Goal: Check status: Check status

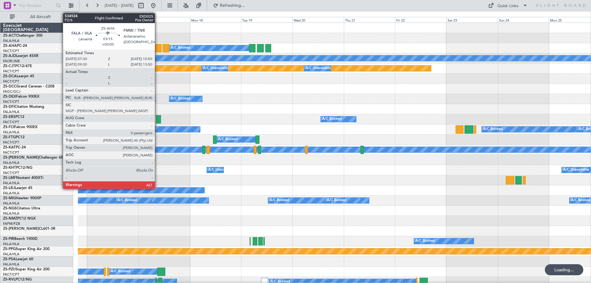
click at [158, 51] on div at bounding box center [157, 48] width 7 height 8
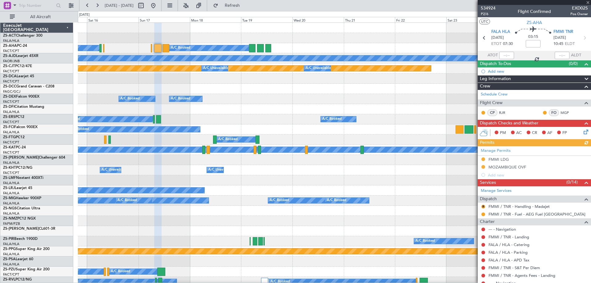
click at [589, 2] on div at bounding box center [534, 2] width 113 height 5
click at [587, 2] on div at bounding box center [534, 2] width 113 height 5
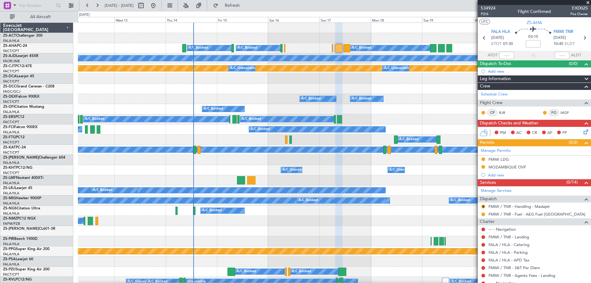
click at [497, 139] on fb-app "[DATE] - [DATE] Refresh Quick Links All Aircraft A/C Booked A/C Booked A/C Book…" at bounding box center [295, 144] width 591 height 278
click at [401, 89] on div at bounding box center [334, 89] width 513 height 10
click at [586, 2] on span at bounding box center [588, 3] width 6 height 6
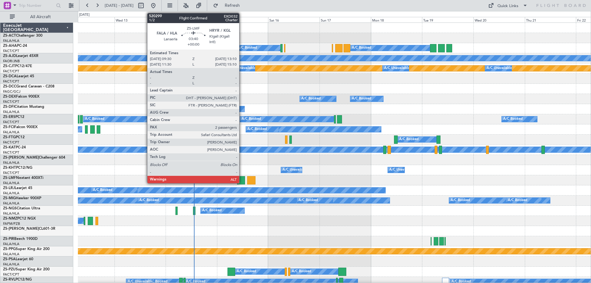
click at [242, 179] on div at bounding box center [241, 180] width 8 height 8
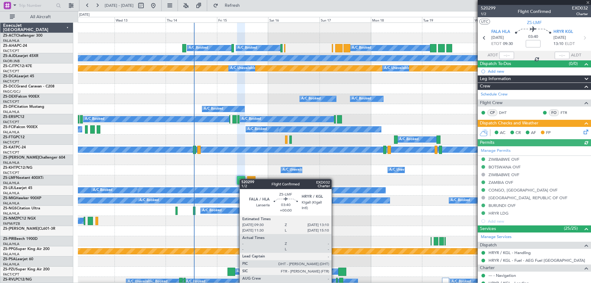
click at [243, 179] on div at bounding box center [241, 180] width 8 height 8
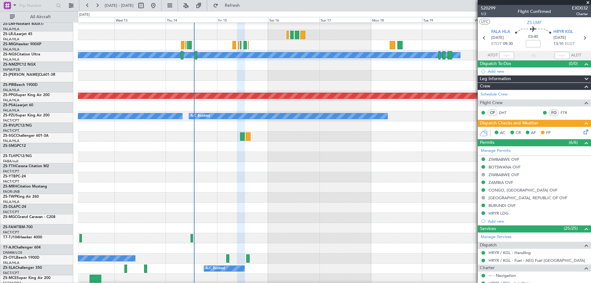
scroll to position [308, 0]
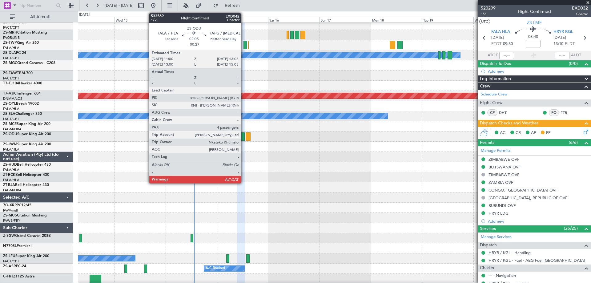
click at [244, 139] on div at bounding box center [242, 136] width 5 height 8
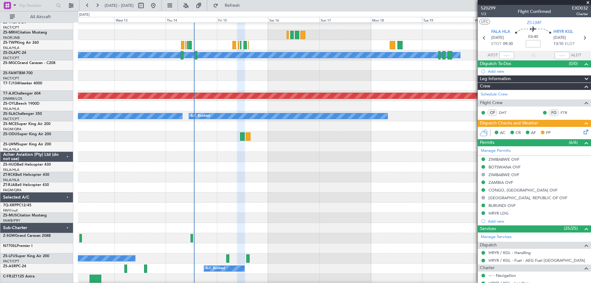
scroll to position [431, 0]
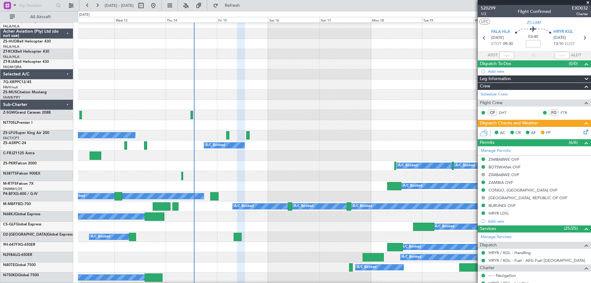
click at [587, 2] on span at bounding box center [588, 3] width 6 height 6
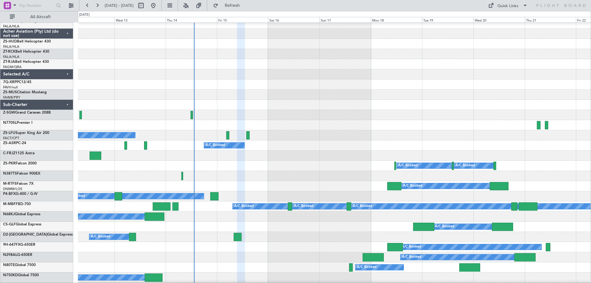
type input "0"
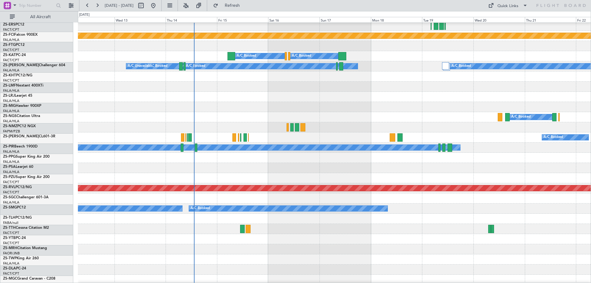
scroll to position [216, 0]
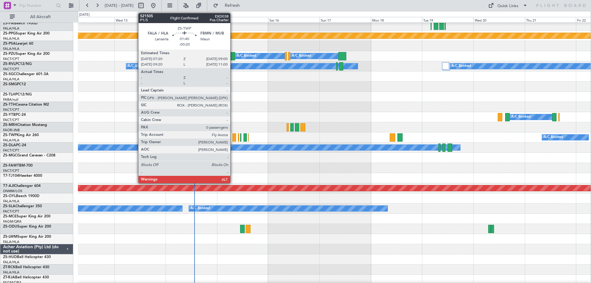
click at [233, 135] on div at bounding box center [234, 137] width 4 height 8
click at [233, 136] on div at bounding box center [234, 137] width 4 height 8
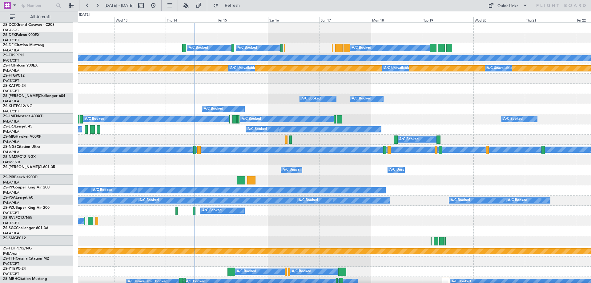
scroll to position [0, 0]
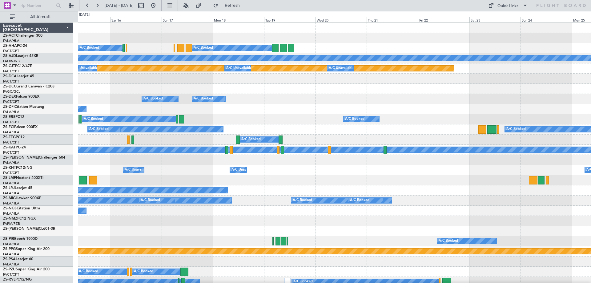
click at [176, 140] on div "A/C Booked A/C Booked" at bounding box center [334, 140] width 513 height 10
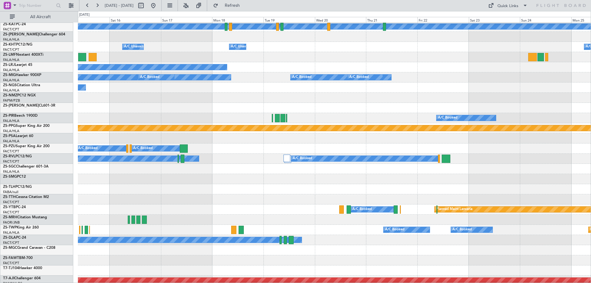
scroll to position [185, 0]
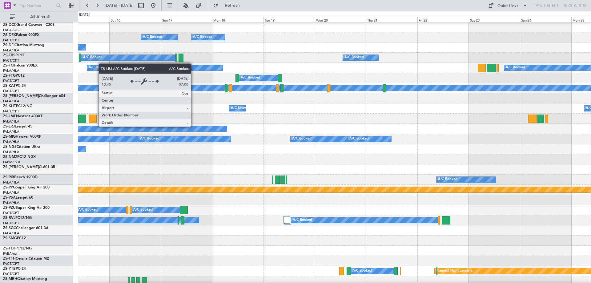
click at [227, 127] on div "A/C Booked" at bounding box center [54, 129] width 344 height 6
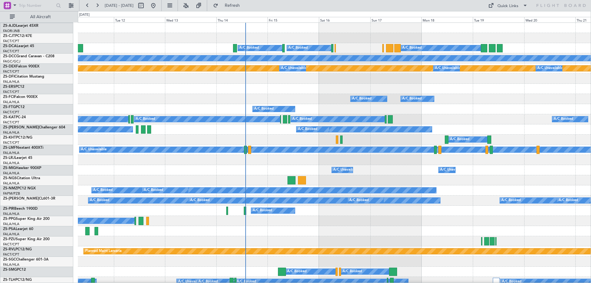
scroll to position [0, 0]
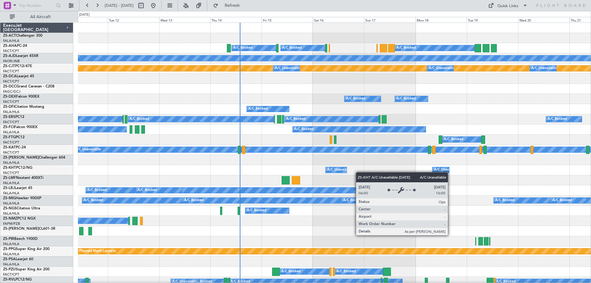
click at [341, 172] on div "A/C Unavailable A/C Unavailable A/C Unavailable" at bounding box center [334, 170] width 513 height 10
